Goal: Task Accomplishment & Management: Complete application form

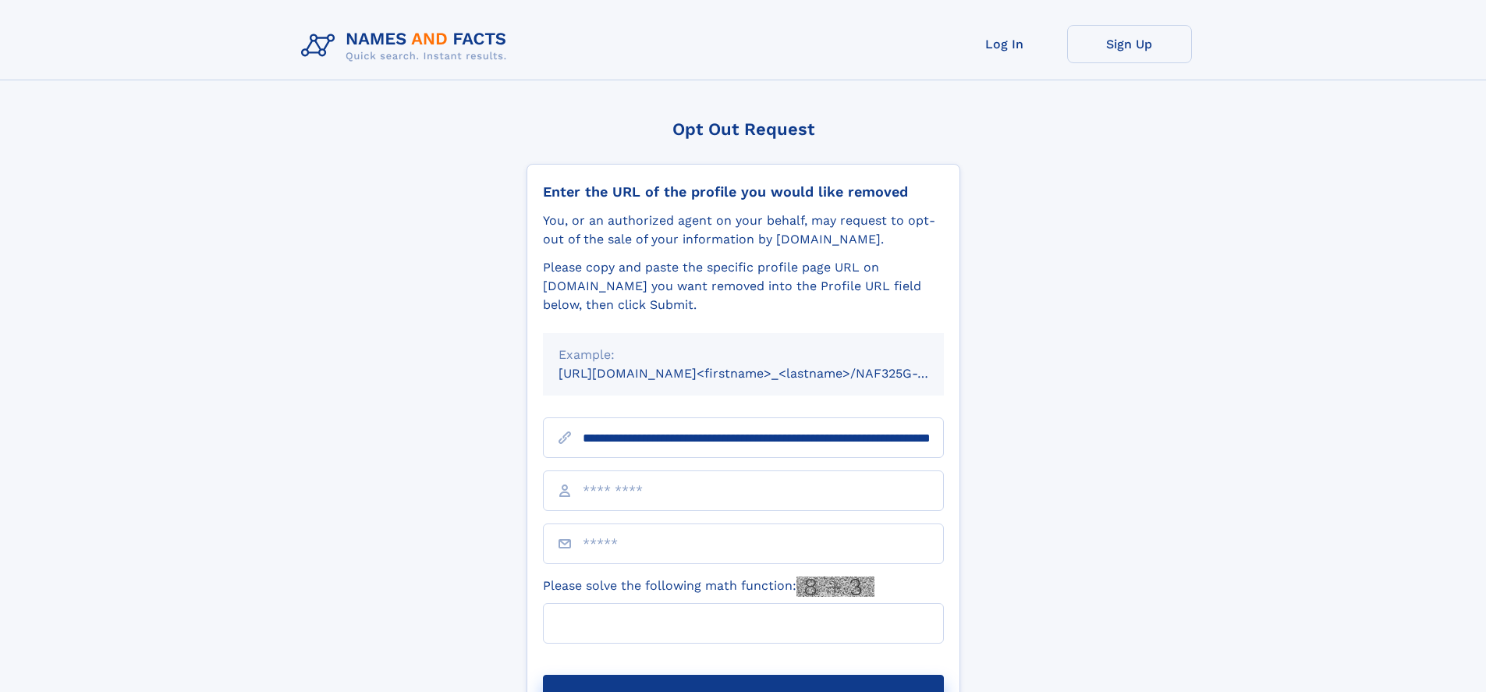
scroll to position [0, 171]
type input "**********"
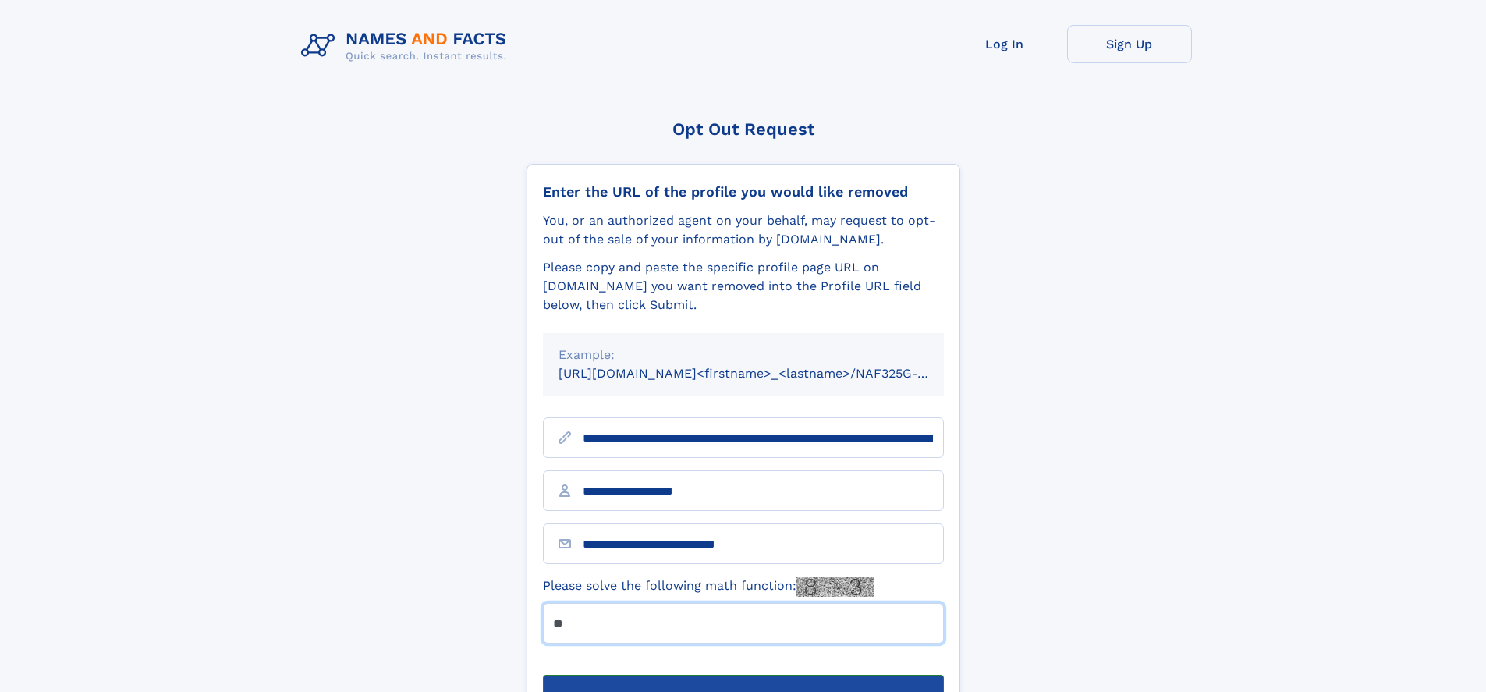
type input "**"
click at [743, 675] on button "Submit Opt Out Request" at bounding box center [743, 700] width 401 height 50
